Goal: Information Seeking & Learning: Compare options

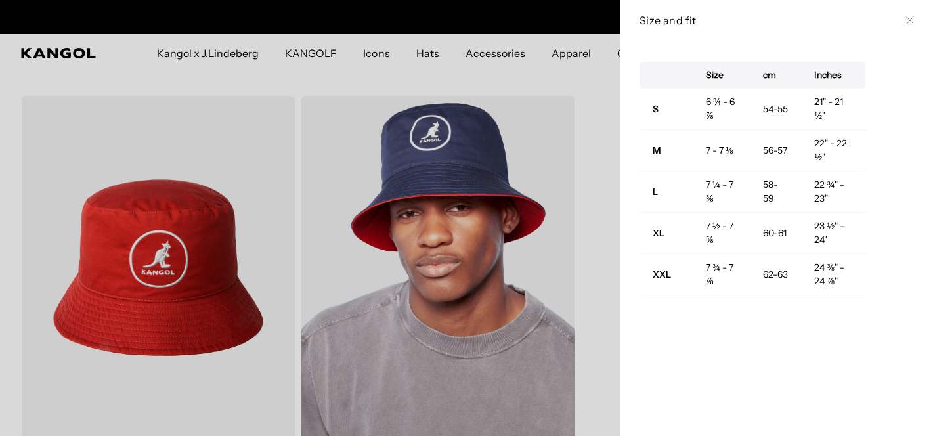
scroll to position [0, 271]
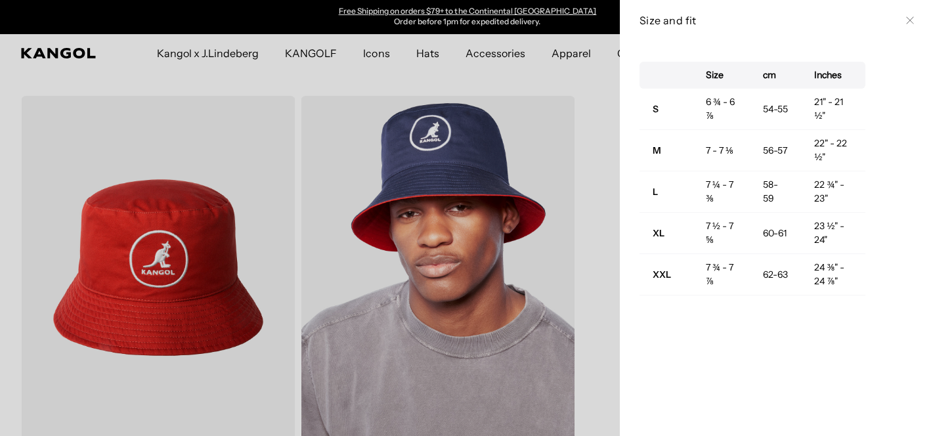
click at [350, 84] on div at bounding box center [467, 218] width 935 height 436
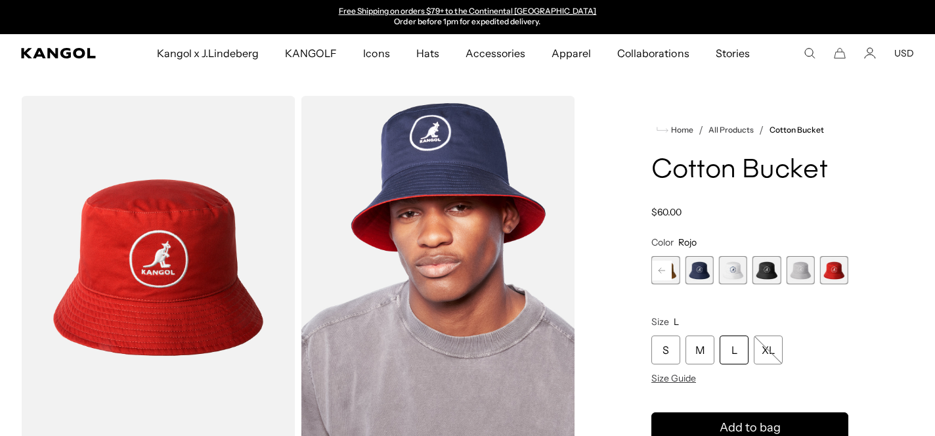
click at [766, 270] on span "5 of 7" at bounding box center [766, 270] width 28 height 28
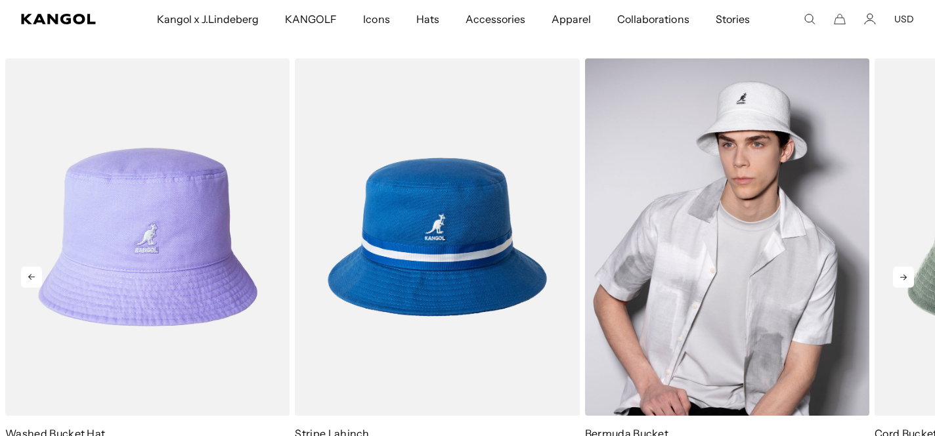
scroll to position [0, 271]
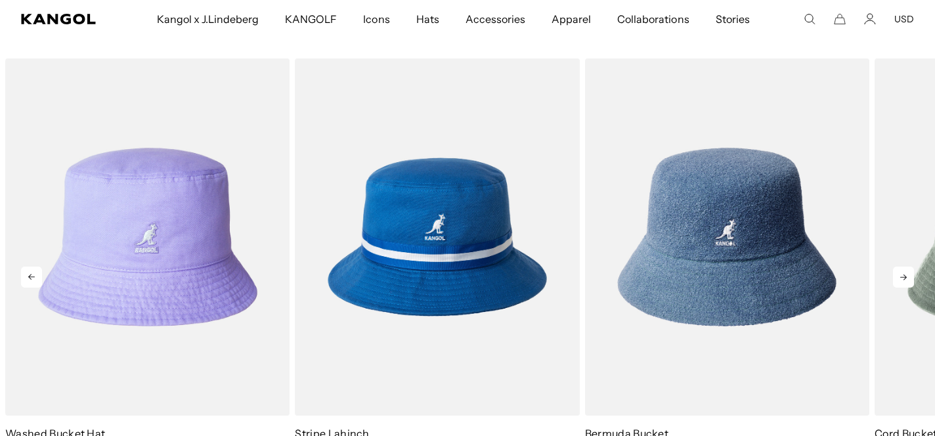
click at [902, 276] on icon at bounding box center [903, 277] width 21 height 21
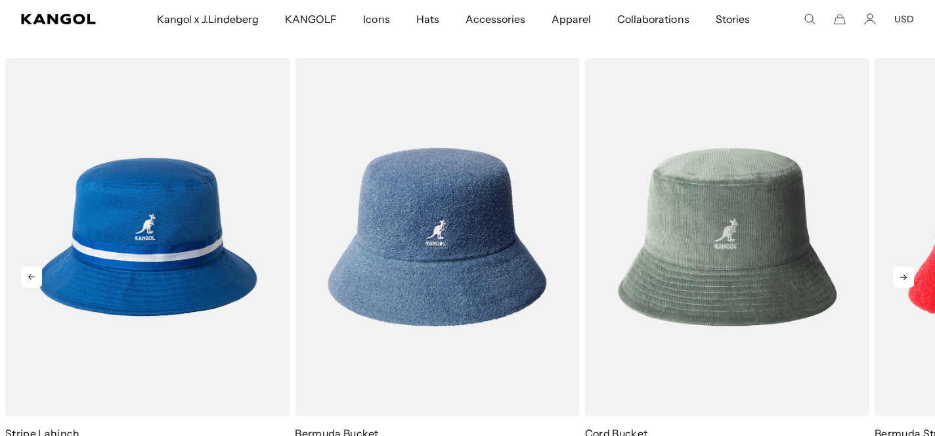
click at [902, 276] on icon at bounding box center [903, 277] width 21 height 21
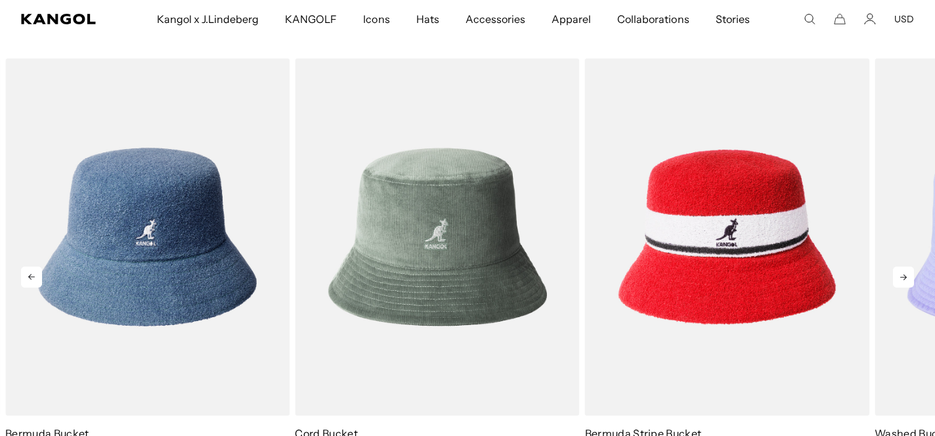
scroll to position [0, 0]
click at [902, 276] on icon at bounding box center [903, 277] width 21 height 21
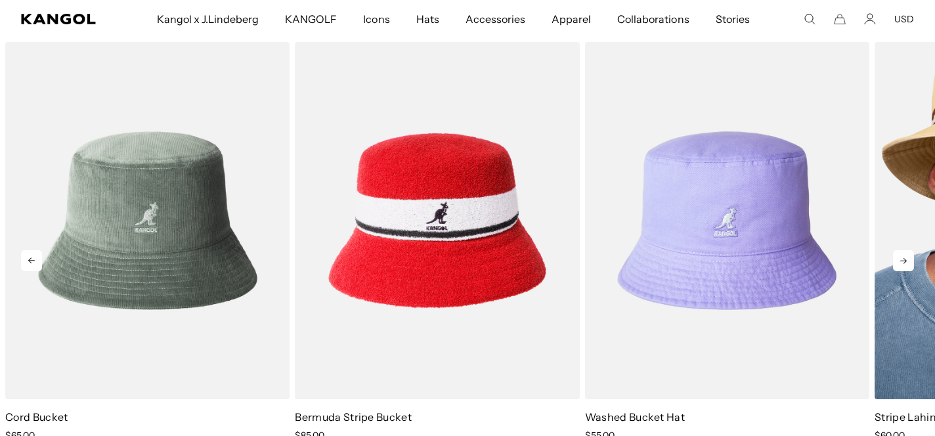
scroll to position [0, 271]
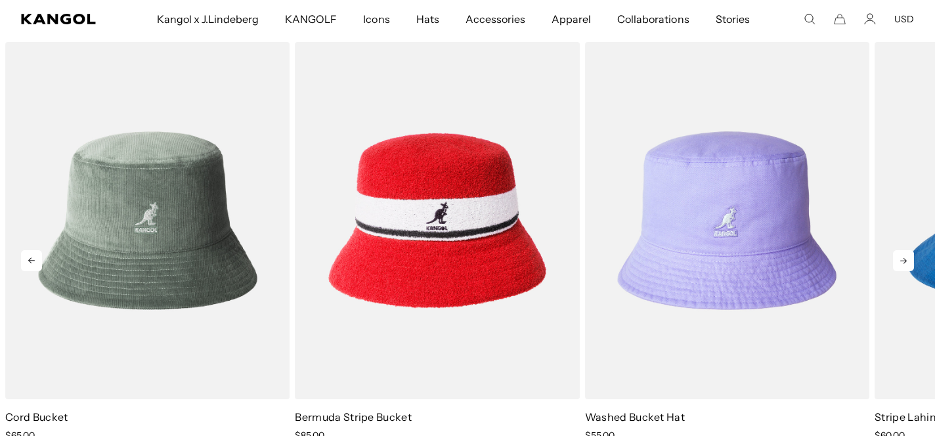
click at [900, 259] on icon at bounding box center [903, 260] width 21 height 21
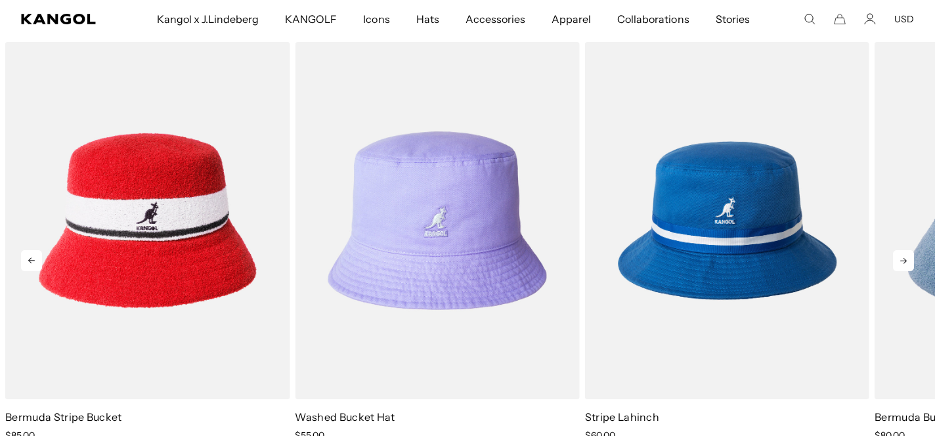
scroll to position [0, 0]
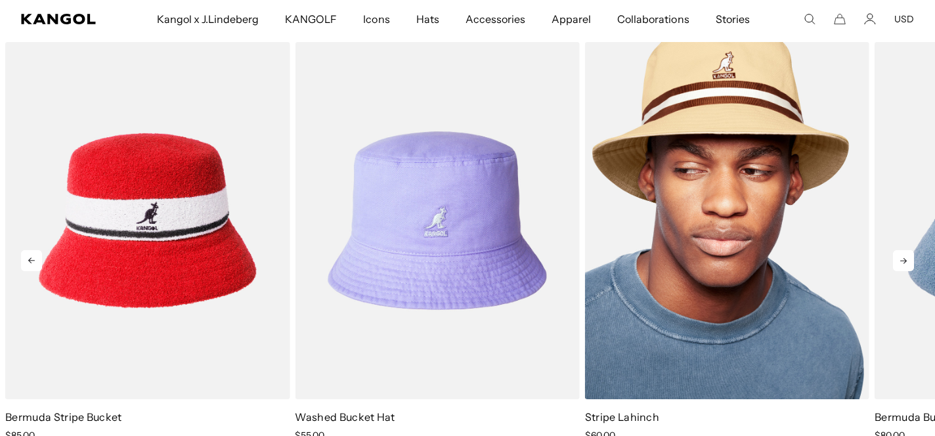
click at [735, 323] on img "2 of 5" at bounding box center [727, 220] width 284 height 357
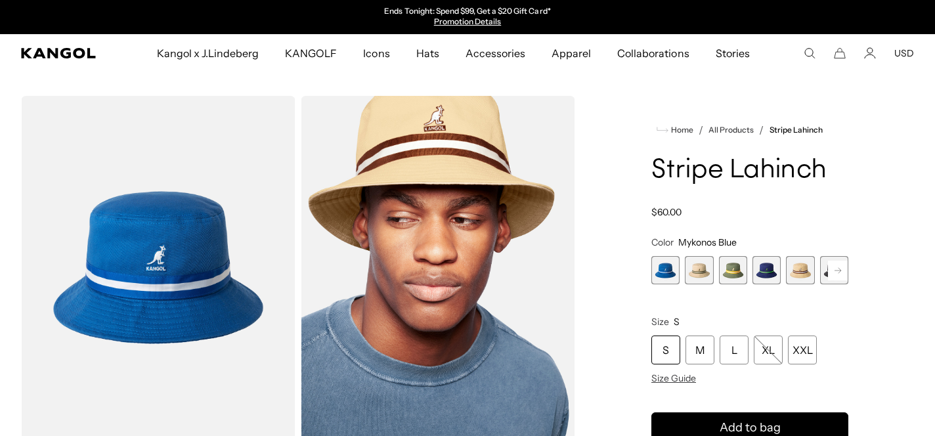
click at [798, 270] on span "5 of 9" at bounding box center [800, 270] width 28 height 28
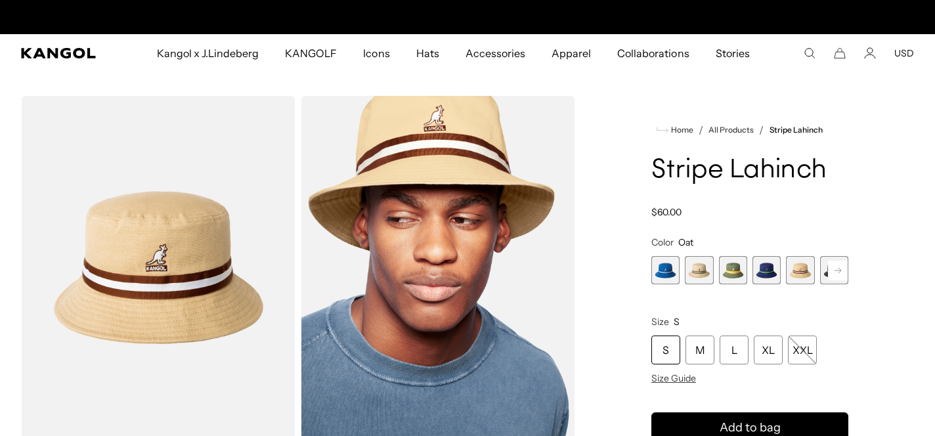
scroll to position [0, 271]
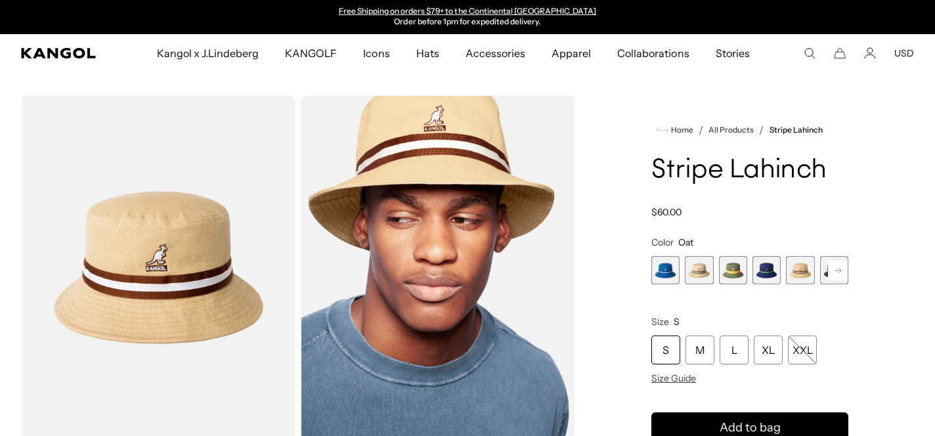
click at [702, 268] on span "2 of 9" at bounding box center [699, 270] width 28 height 28
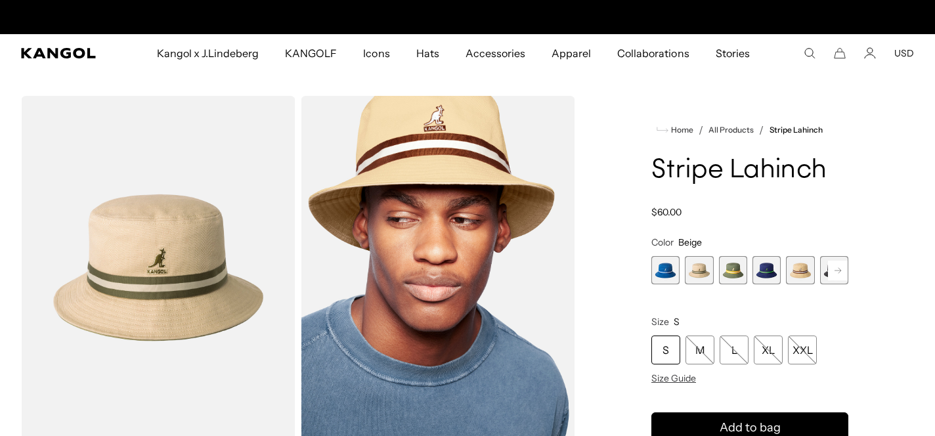
scroll to position [0, 271]
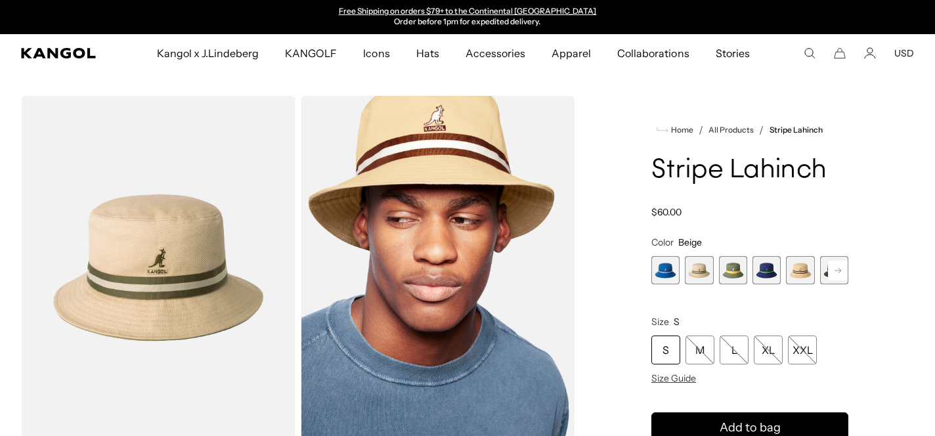
click at [838, 267] on rect at bounding box center [838, 271] width 20 height 20
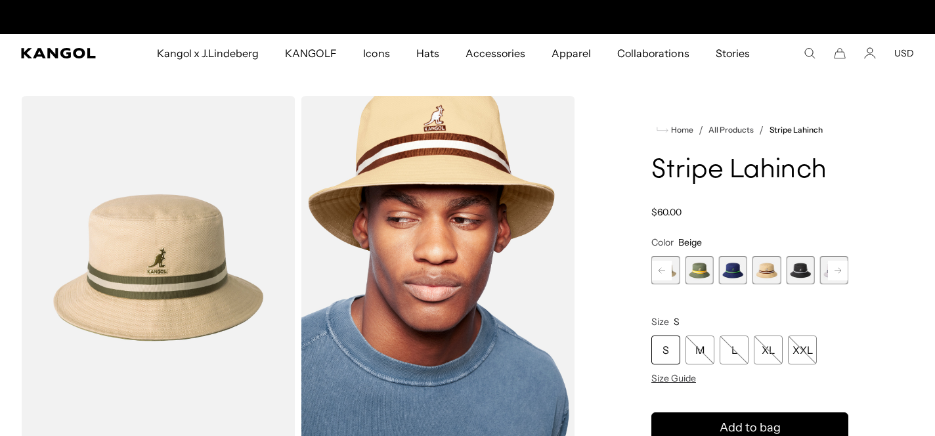
scroll to position [0, 0]
click at [796, 272] on span "6 of 9" at bounding box center [800, 270] width 28 height 28
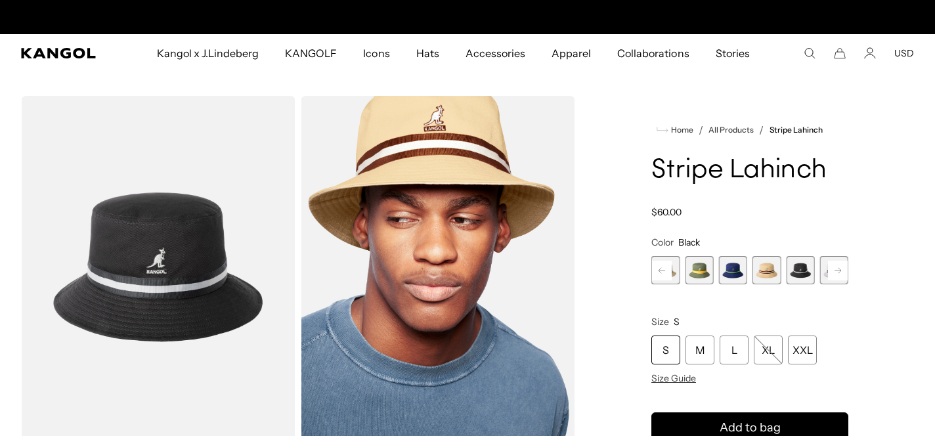
scroll to position [0, 271]
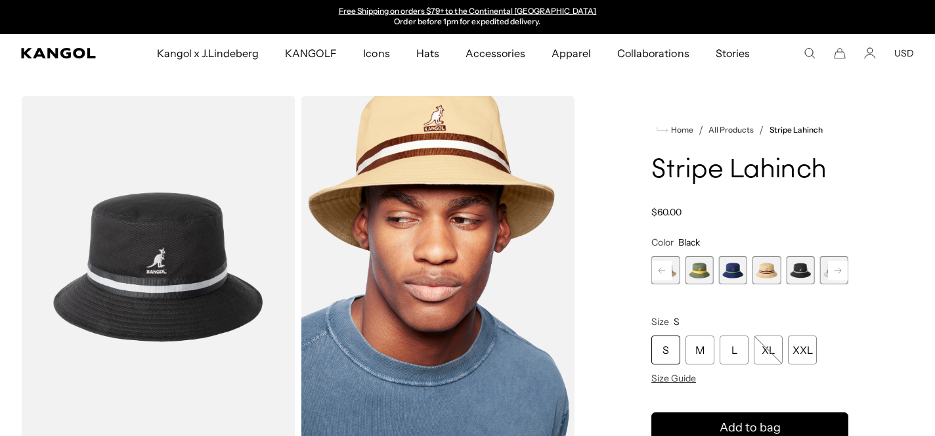
click at [838, 268] on icon at bounding box center [838, 269] width 7 height 5
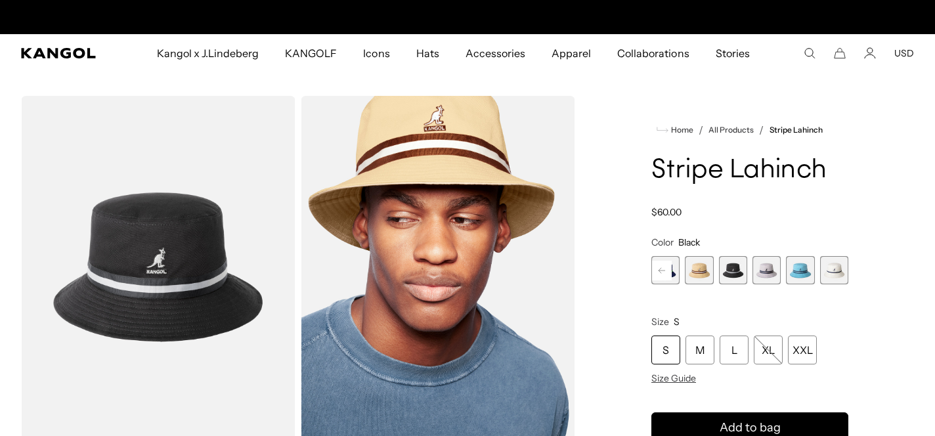
scroll to position [0, 0]
click at [838, 268] on span "9 of 9" at bounding box center [834, 270] width 28 height 28
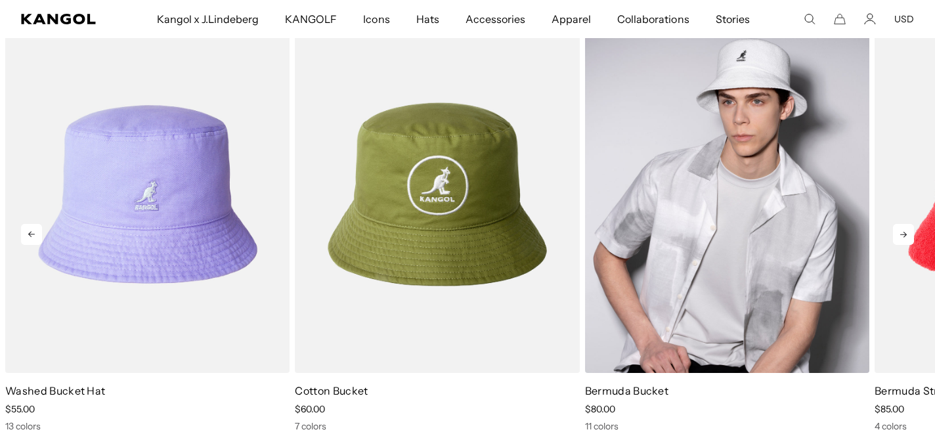
scroll to position [833, 0]
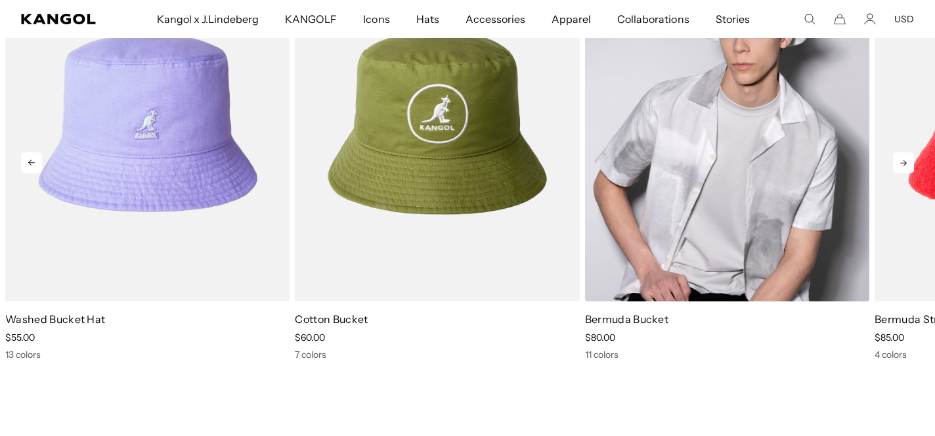
click at [750, 194] on img "3 of 5" at bounding box center [727, 122] width 284 height 357
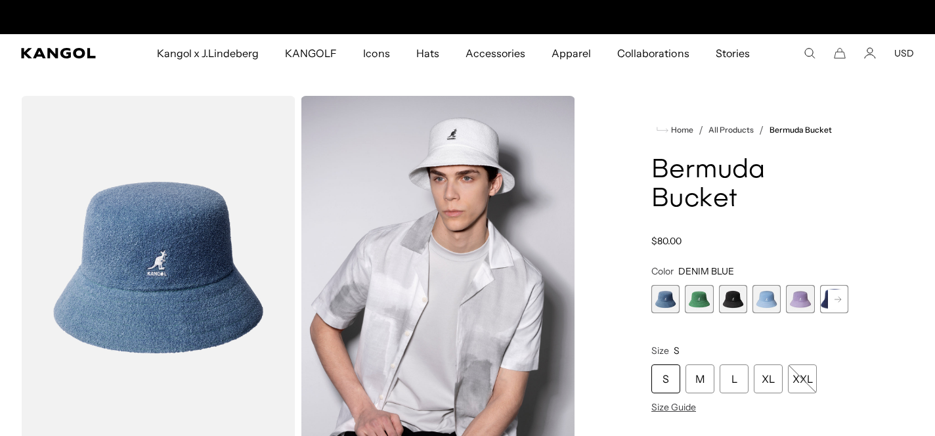
scroll to position [0, 271]
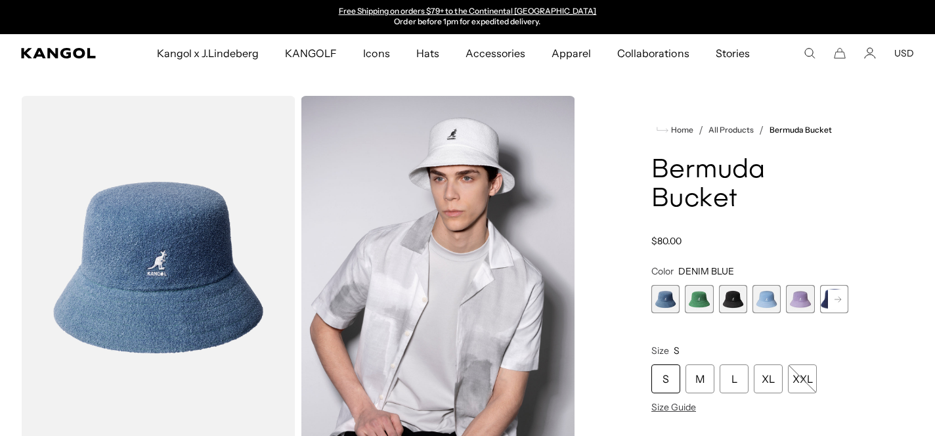
click at [835, 301] on rect at bounding box center [838, 300] width 20 height 20
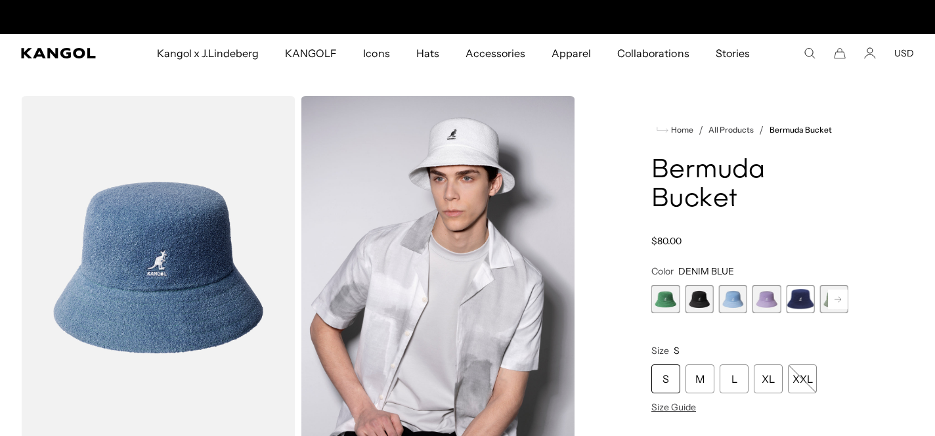
scroll to position [0, 0]
click at [798, 301] on span "6 of 11" at bounding box center [800, 299] width 28 height 28
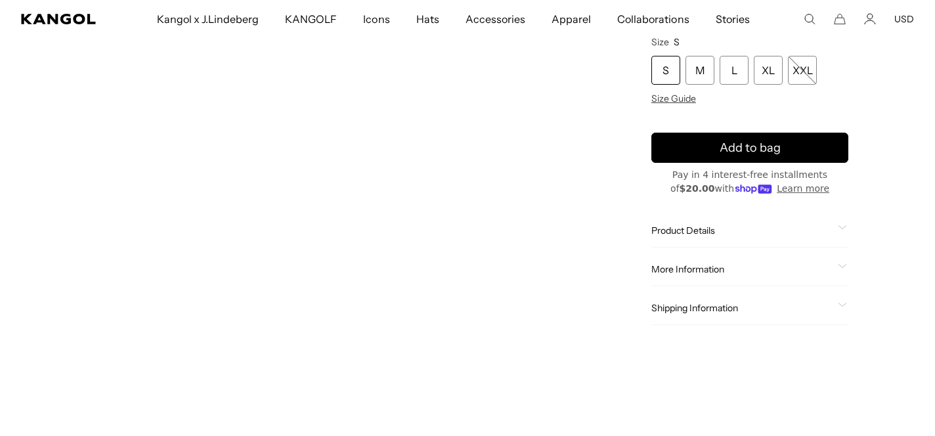
scroll to position [435, 0]
click at [845, 227] on icon at bounding box center [842, 228] width 8 height 3
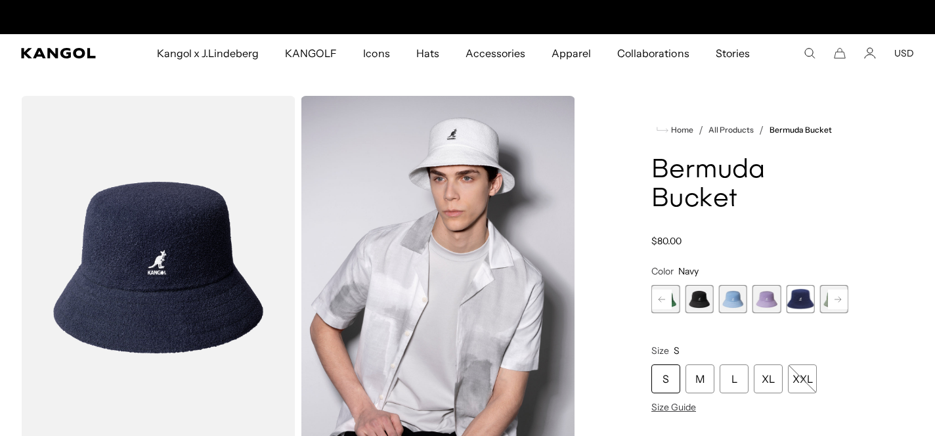
scroll to position [0, 271]
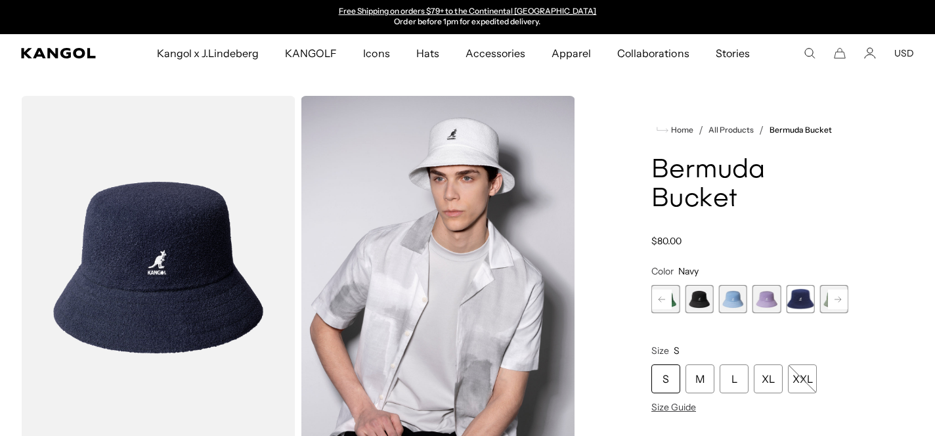
click at [769, 299] on span "5 of 11" at bounding box center [766, 299] width 28 height 28
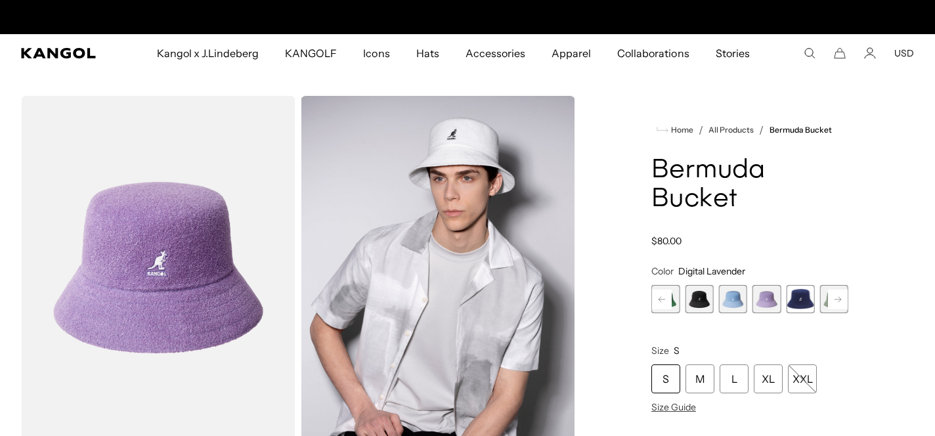
click at [734, 301] on span "4 of 11" at bounding box center [733, 299] width 28 height 28
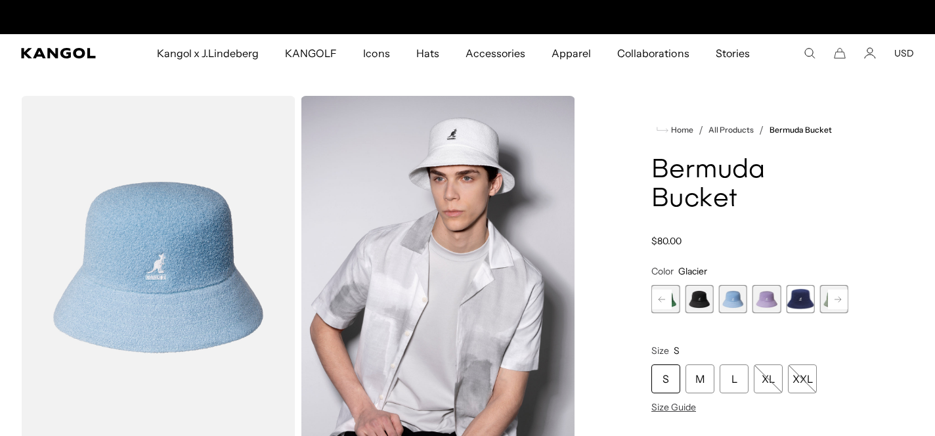
click at [670, 301] on rect at bounding box center [662, 300] width 20 height 20
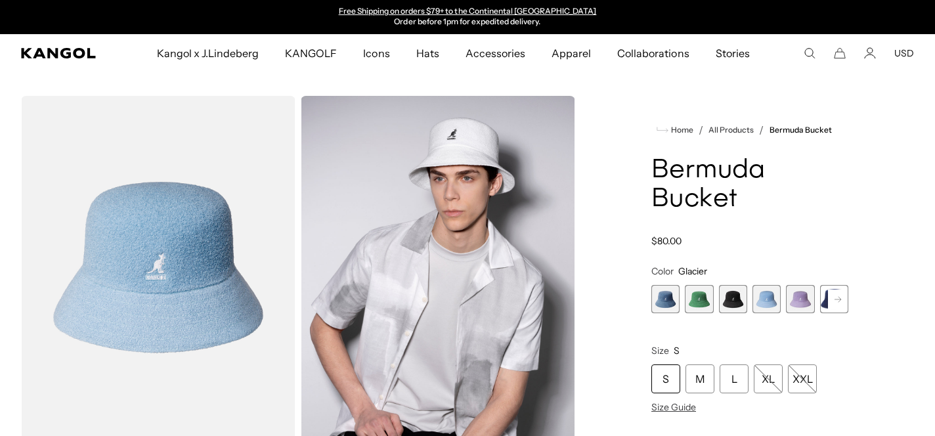
click at [702, 299] on span "2 of 11" at bounding box center [699, 299] width 28 height 28
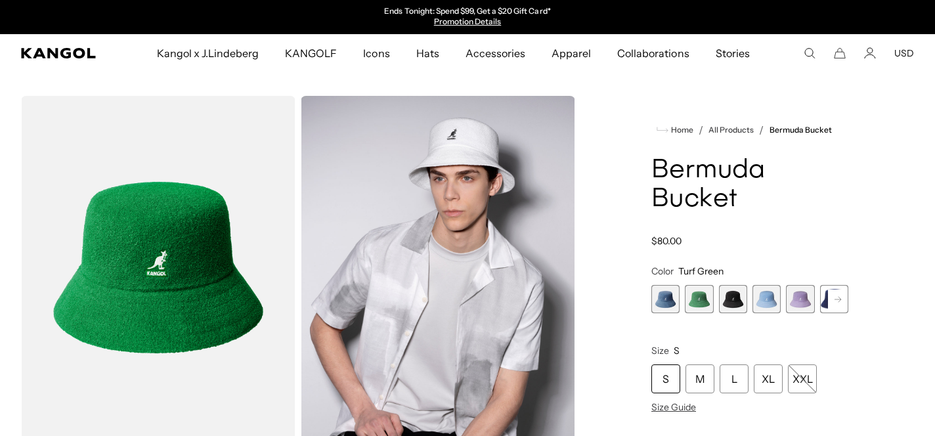
click at [665, 298] on span "1 of 11" at bounding box center [665, 299] width 28 height 28
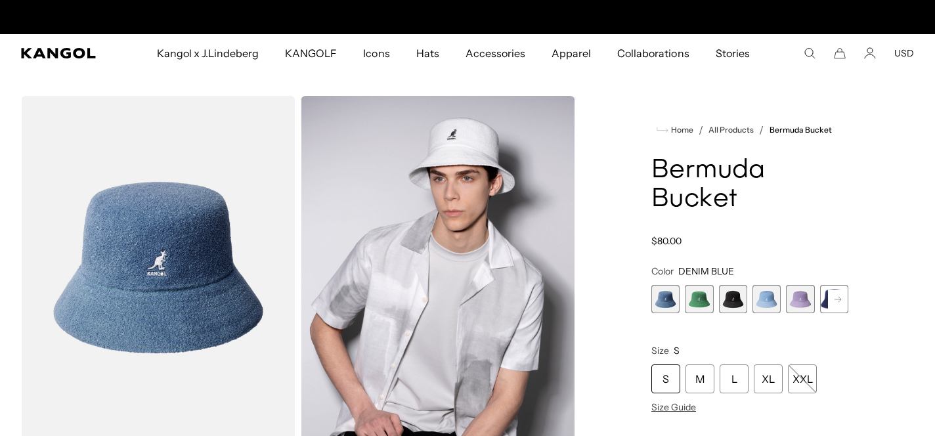
scroll to position [0, 271]
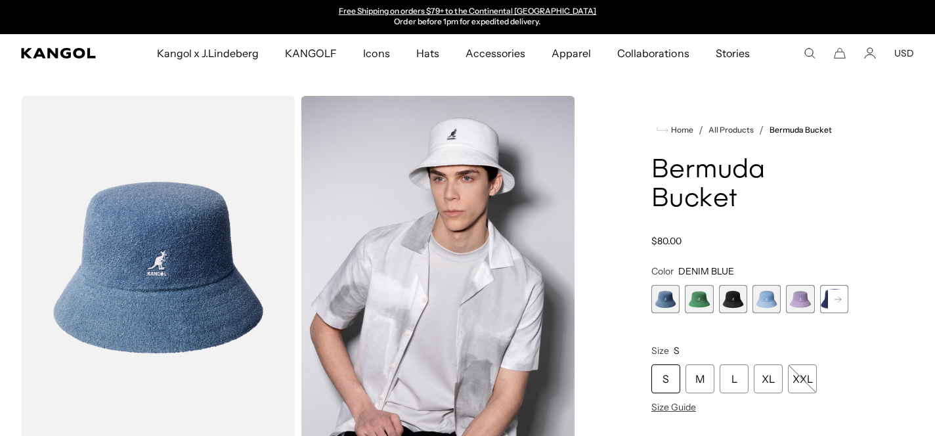
click at [839, 299] on rect at bounding box center [838, 300] width 20 height 20
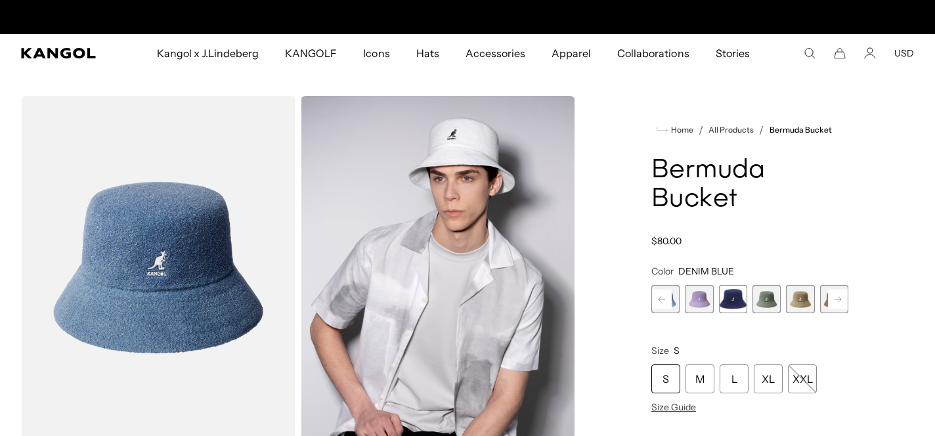
scroll to position [0, 0]
click at [839, 299] on rect at bounding box center [838, 300] width 20 height 20
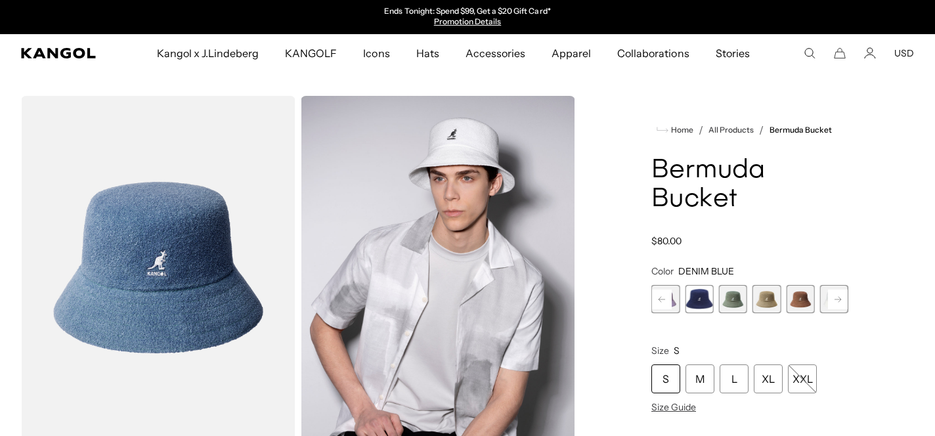
click at [766, 299] on span "8 of 11" at bounding box center [766, 299] width 28 height 28
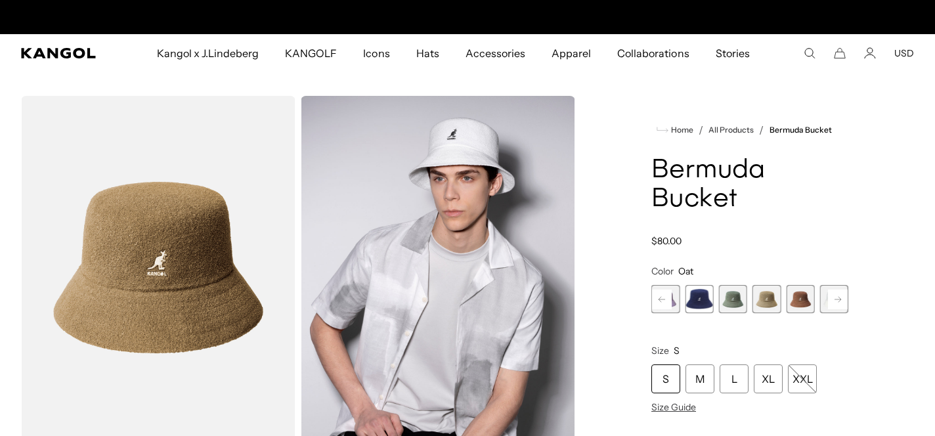
scroll to position [0, 271]
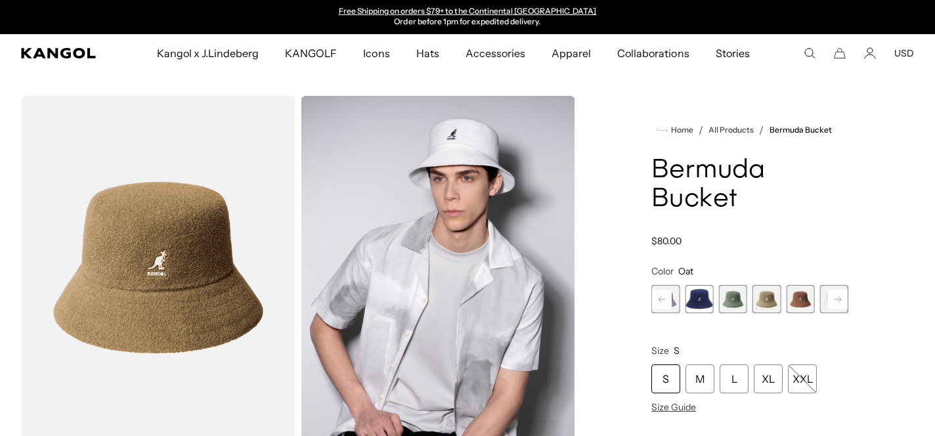
click at [838, 297] on rect at bounding box center [838, 300] width 20 height 20
click at [838, 297] on span "11 of 11" at bounding box center [834, 299] width 28 height 28
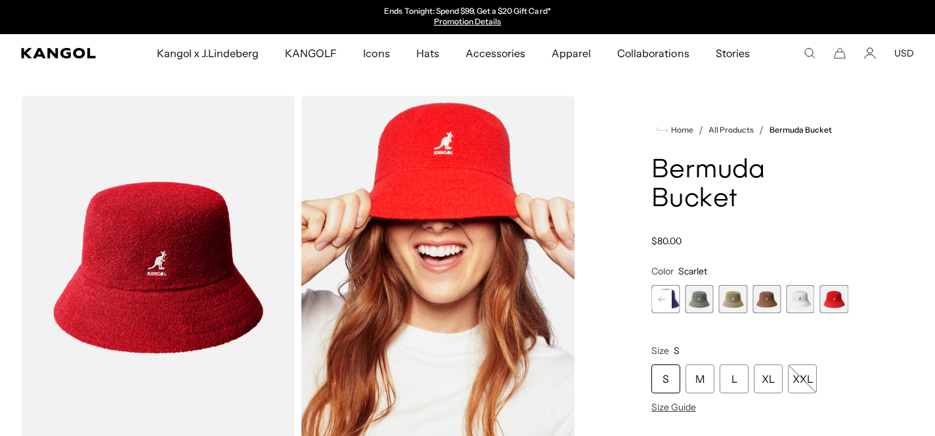
click at [806, 299] on span "10 of 11" at bounding box center [800, 299] width 28 height 28
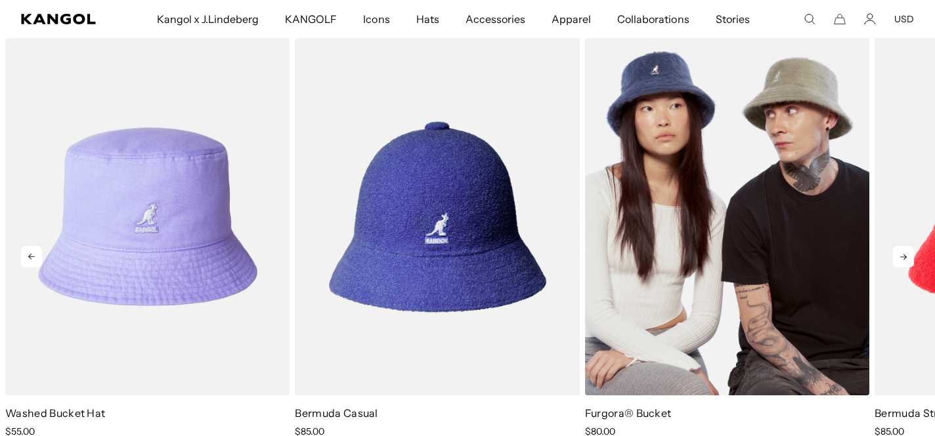
scroll to position [921, 0]
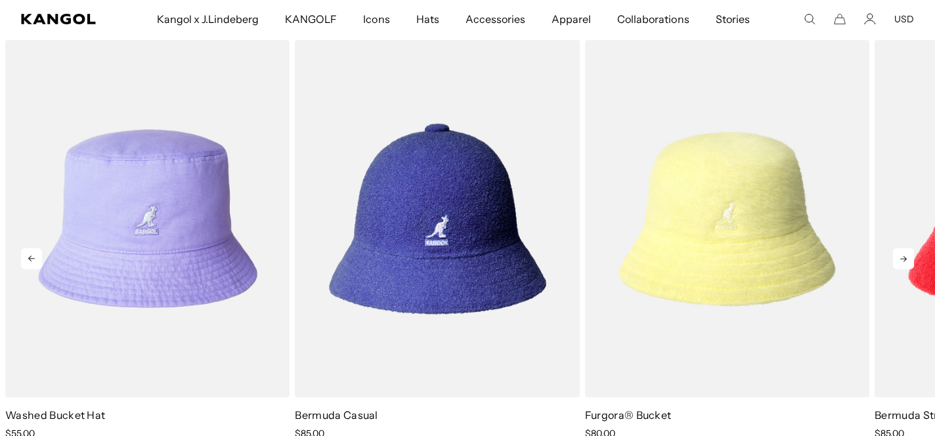
click at [901, 259] on icon at bounding box center [903, 259] width 7 height 6
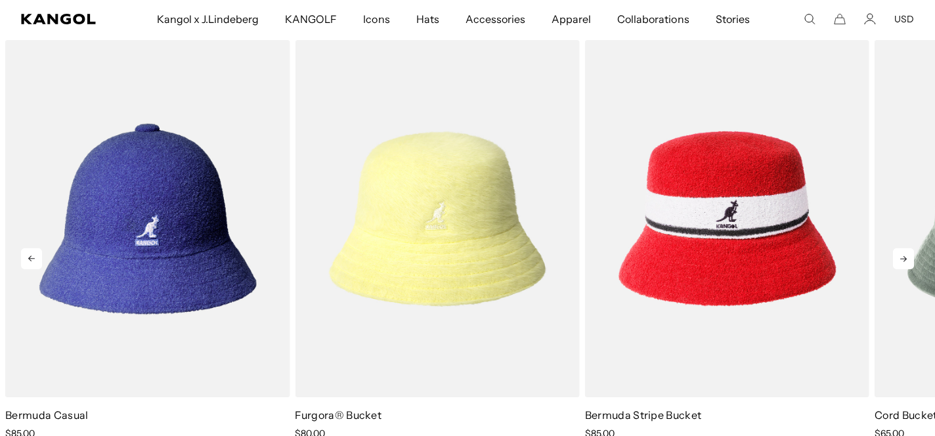
click at [904, 261] on icon at bounding box center [903, 259] width 7 height 6
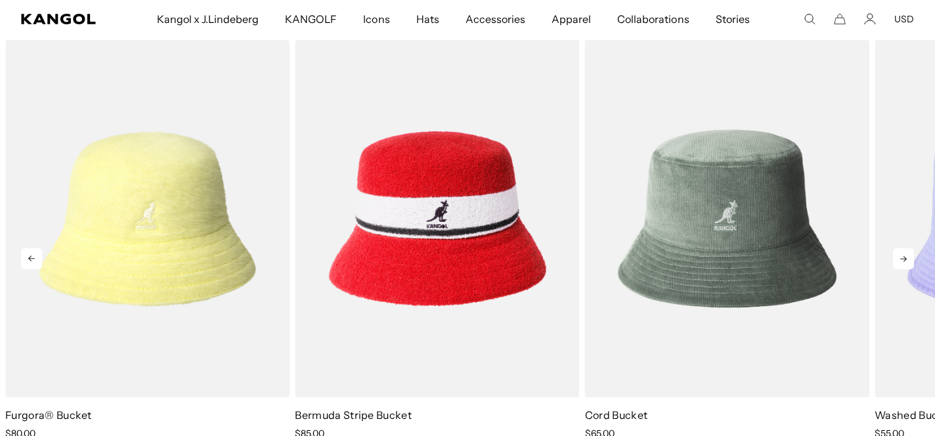
click at [905, 258] on icon at bounding box center [903, 259] width 7 height 6
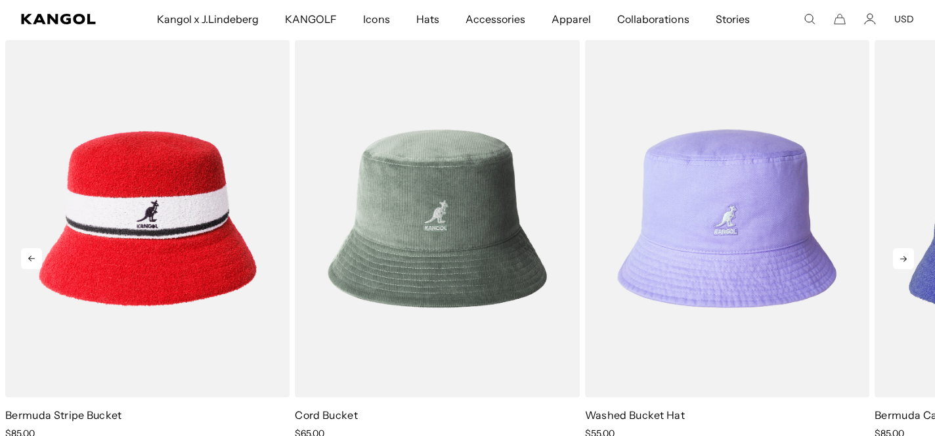
click at [905, 258] on icon at bounding box center [903, 259] width 7 height 6
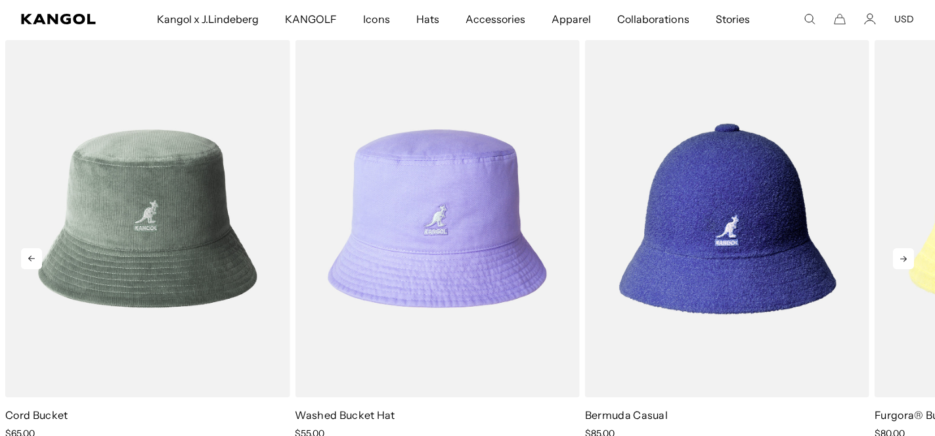
scroll to position [0, 0]
click at [904, 258] on icon at bounding box center [903, 258] width 21 height 21
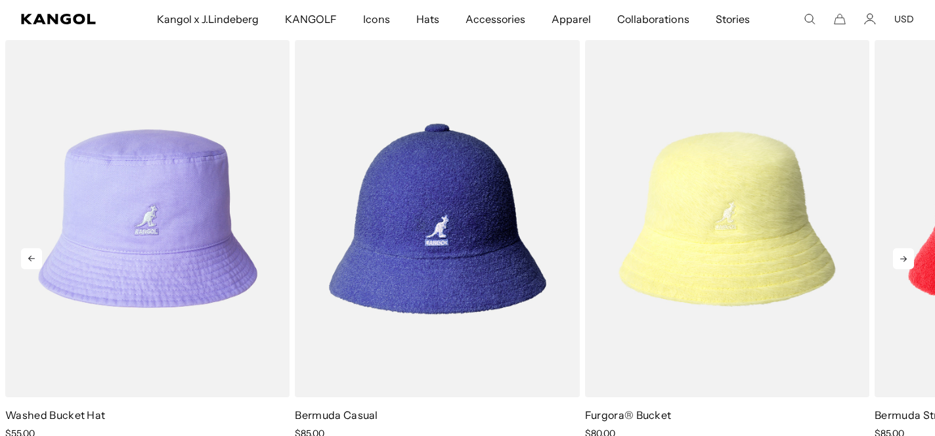
click at [904, 258] on icon at bounding box center [903, 258] width 21 height 21
